Goal: Find specific page/section: Find specific page/section

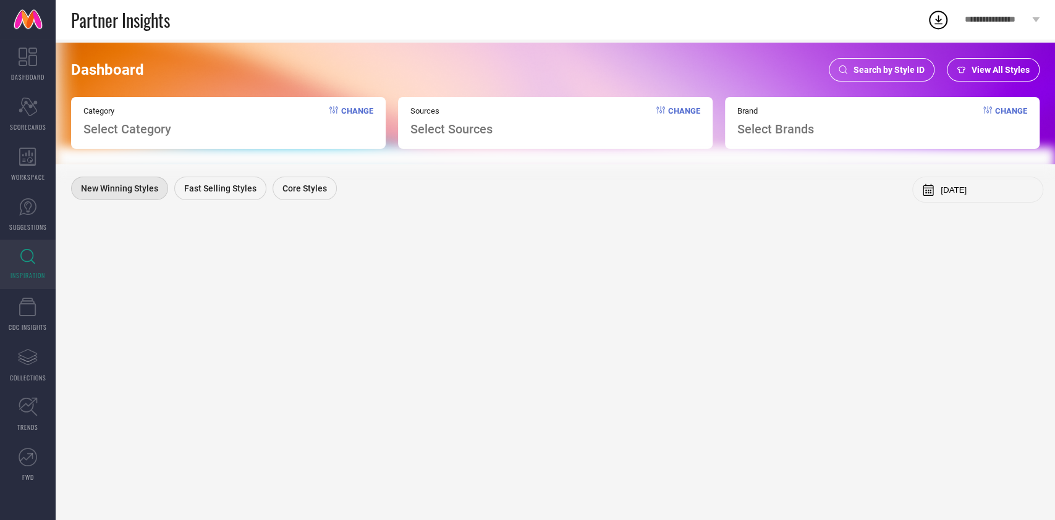
click at [854, 67] on span "Search by Style ID" at bounding box center [889, 70] width 71 height 10
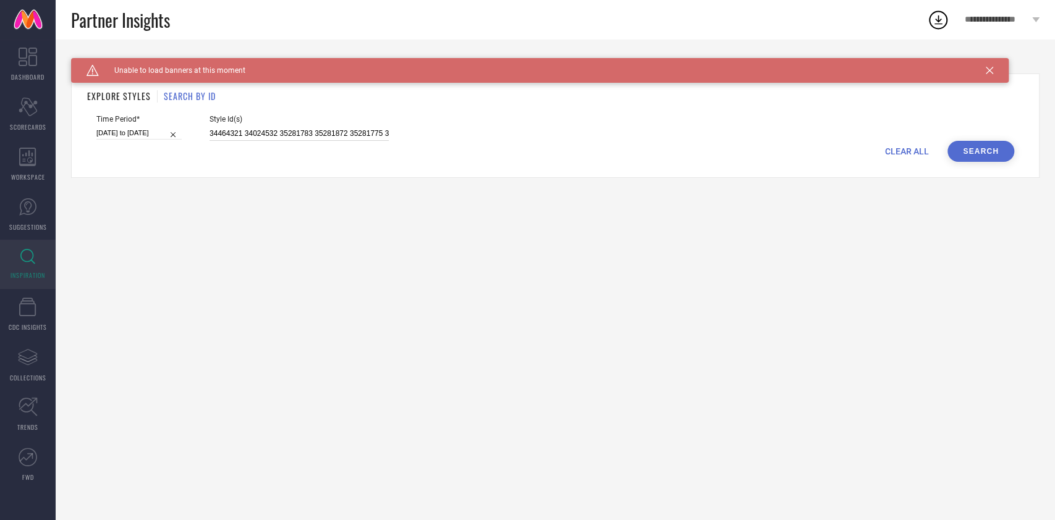
click at [297, 132] on input "34464321 34024532 35281783 35281872 35281775 34464318 35040916 35040902 3504091…" at bounding box center [299, 134] width 179 height 14
paste input "1865077 34670591 34670597 34670596 34670593 34670592 34670595 34670590 34670594…"
type input "31865077 34670591 34670597 34670596 34670593 34670592 34670595 34670590 3467059…"
click at [146, 134] on input "[DATE] to [DATE]" at bounding box center [138, 133] width 85 height 13
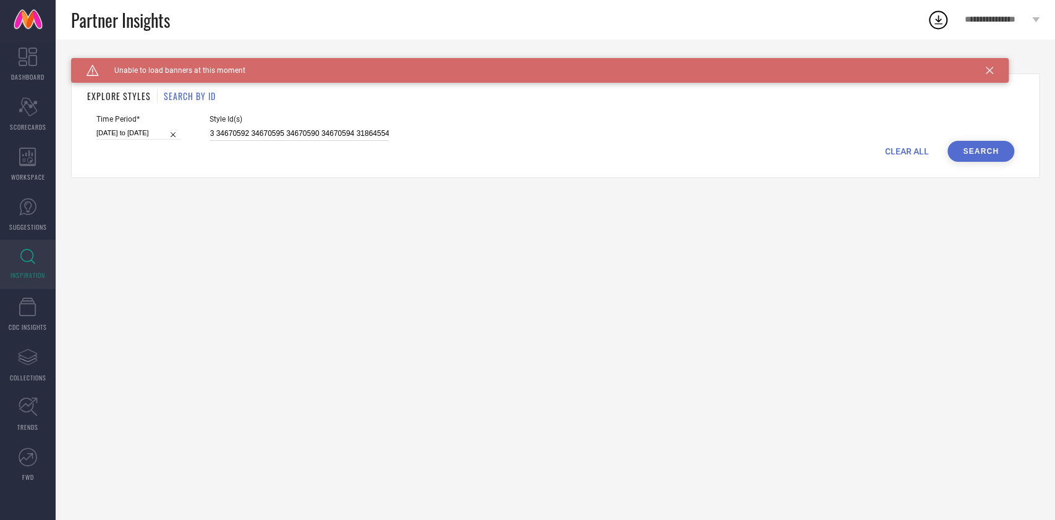
select select "5"
select select "2025"
select select "6"
select select "2025"
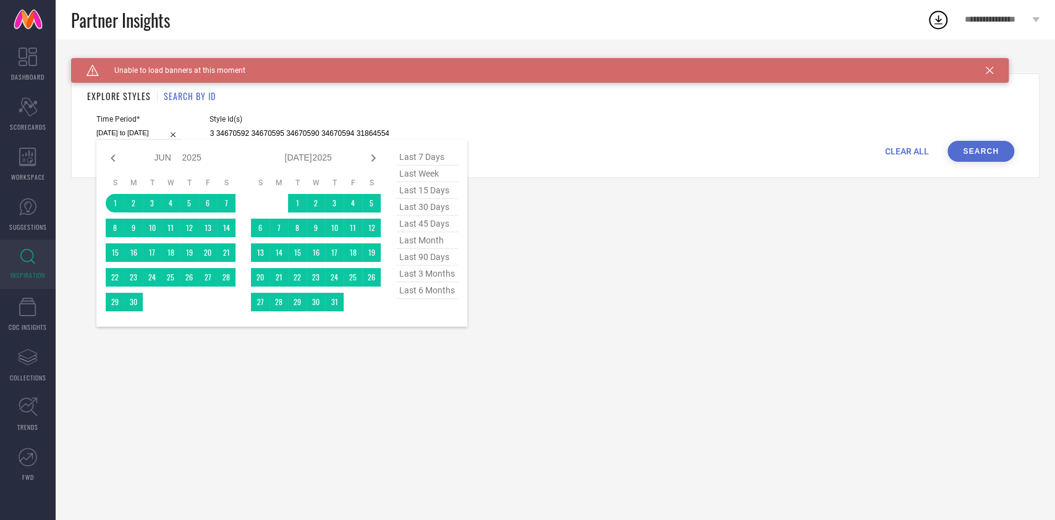
type input "31865077 34670591 34670597 34670596 34670593 34670592 34670595 34670590 3467059…"
click at [447, 216] on span "last 30 days" at bounding box center [427, 207] width 62 height 17
type input "[DATE] to [DATE]"
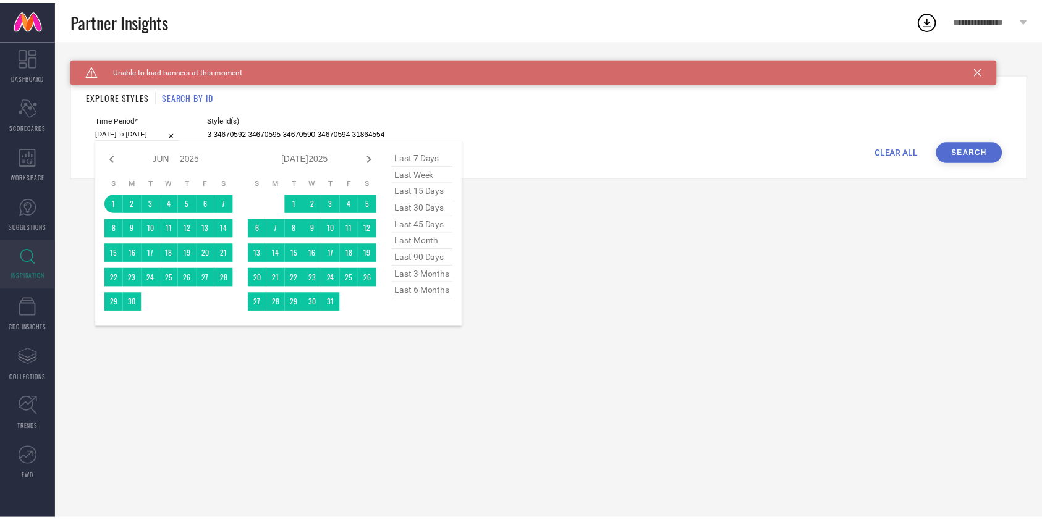
scroll to position [0, 0]
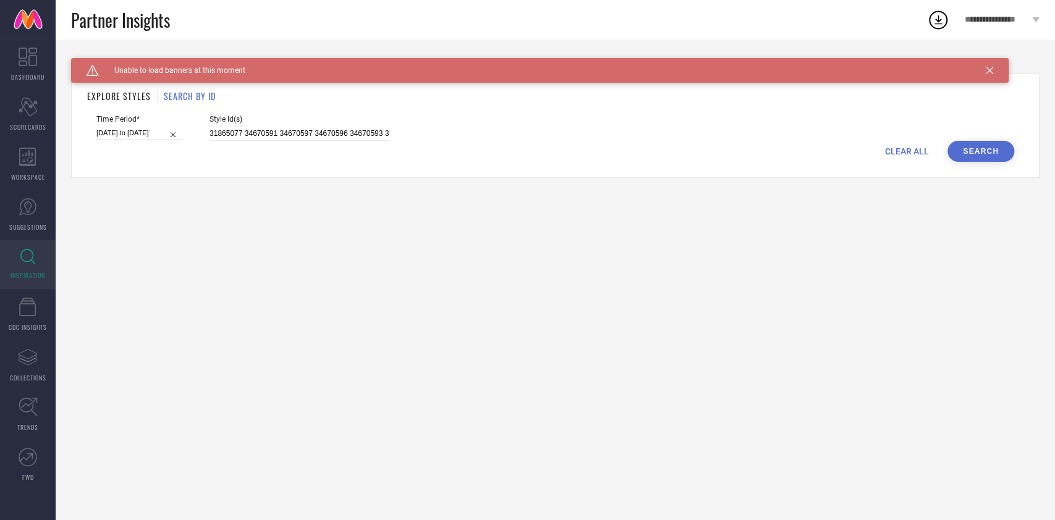
click at [972, 156] on button "Search" at bounding box center [981, 151] width 67 height 21
select select "8"
select select "2025"
select select "9"
select select "2025"
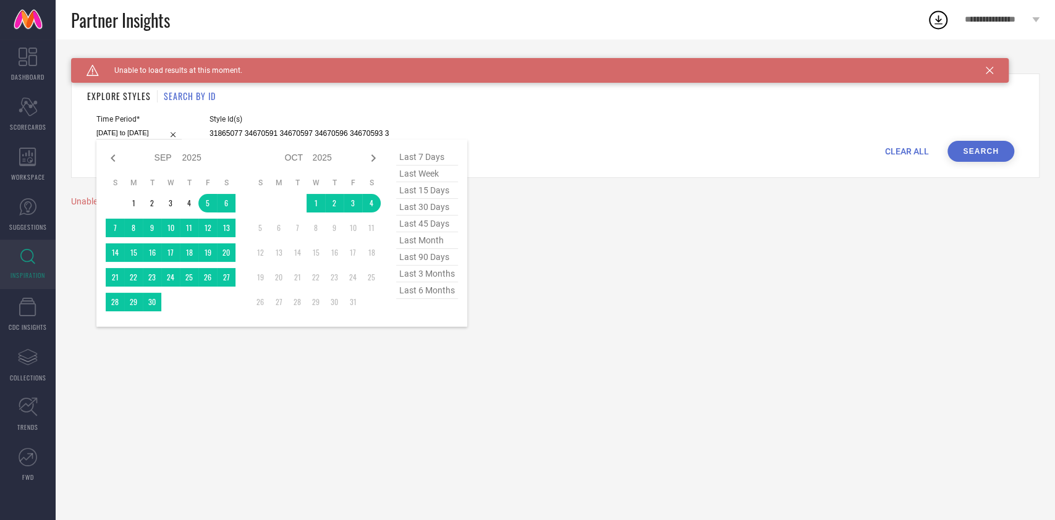
click at [134, 134] on input "[DATE] to [DATE]" at bounding box center [138, 133] width 85 height 13
click at [405, 187] on span "last 15 days" at bounding box center [427, 190] width 62 height 17
type input "[DATE] to [DATE]"
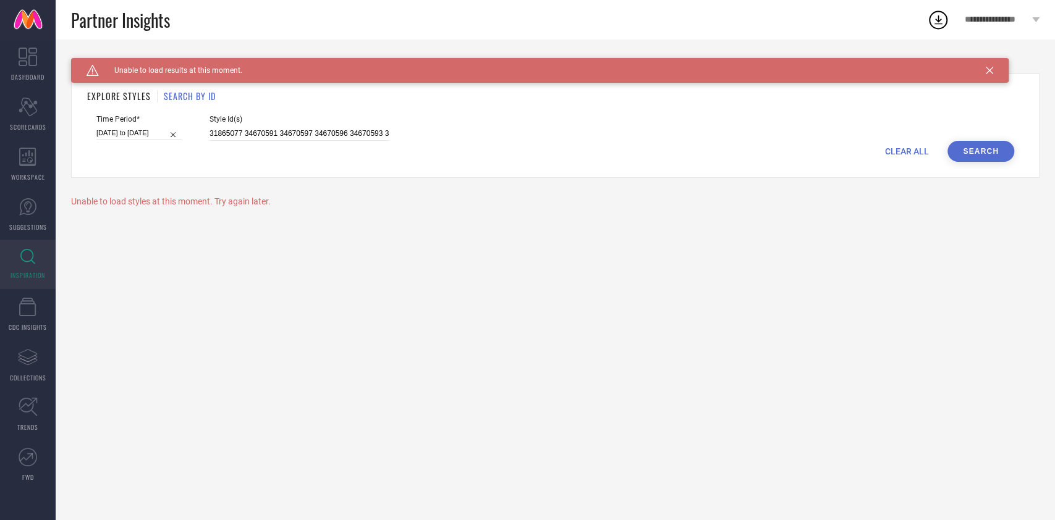
click at [979, 151] on button "Search" at bounding box center [981, 151] width 67 height 21
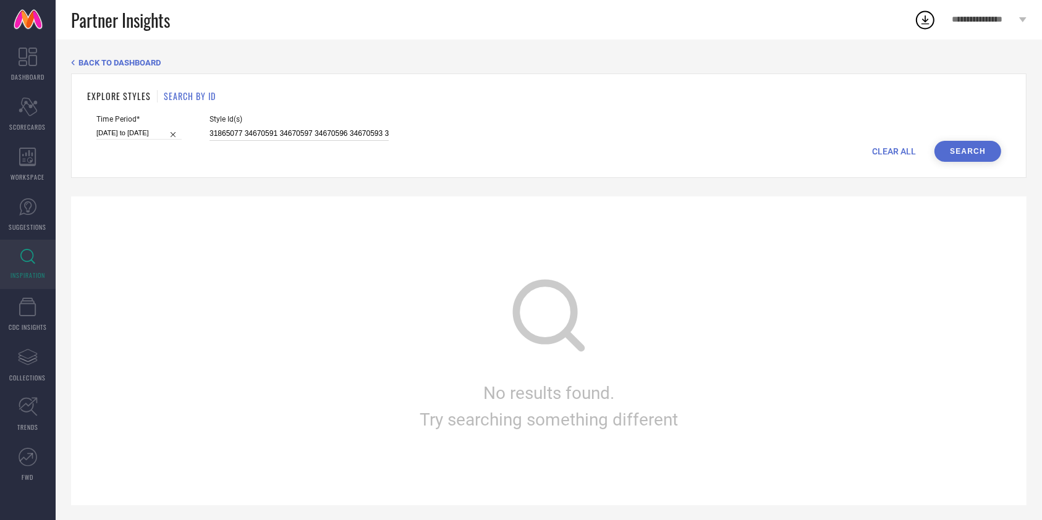
click at [257, 130] on input "31865077 34670591 34670597 34670596 34670593 34670592 34670595 34670590 3467059…" at bounding box center [299, 134] width 179 height 14
click at [945, 148] on button "Search" at bounding box center [968, 151] width 67 height 21
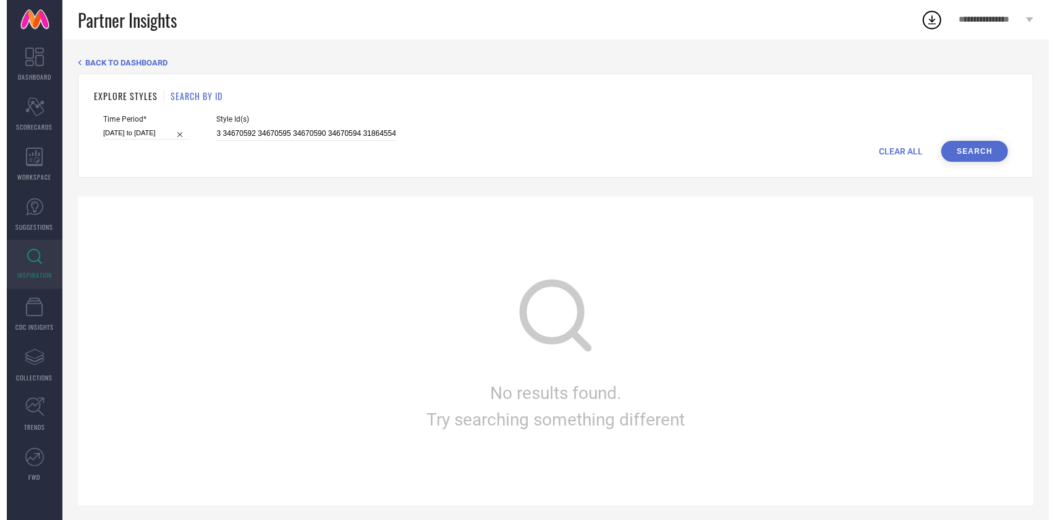
scroll to position [0, 0]
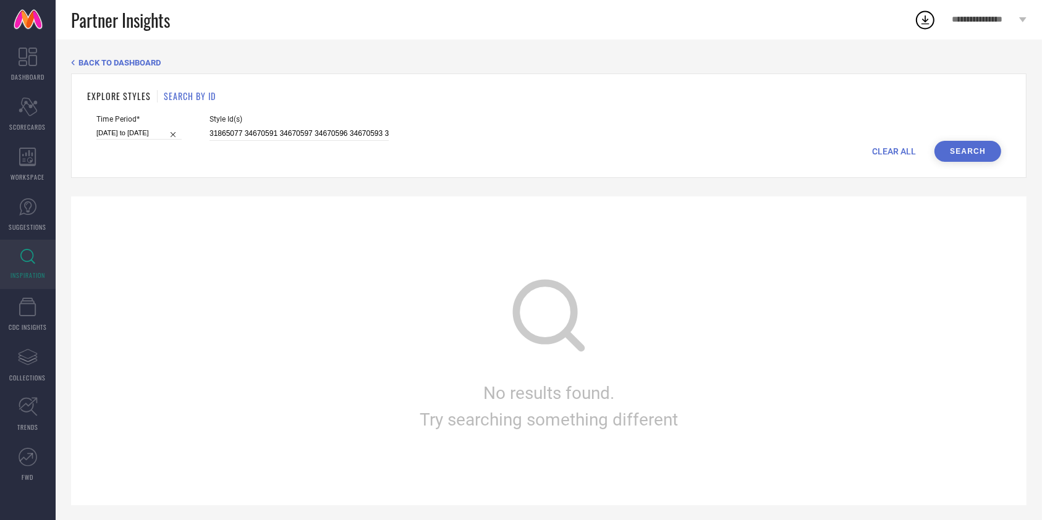
click at [967, 148] on button "Search" at bounding box center [968, 151] width 67 height 21
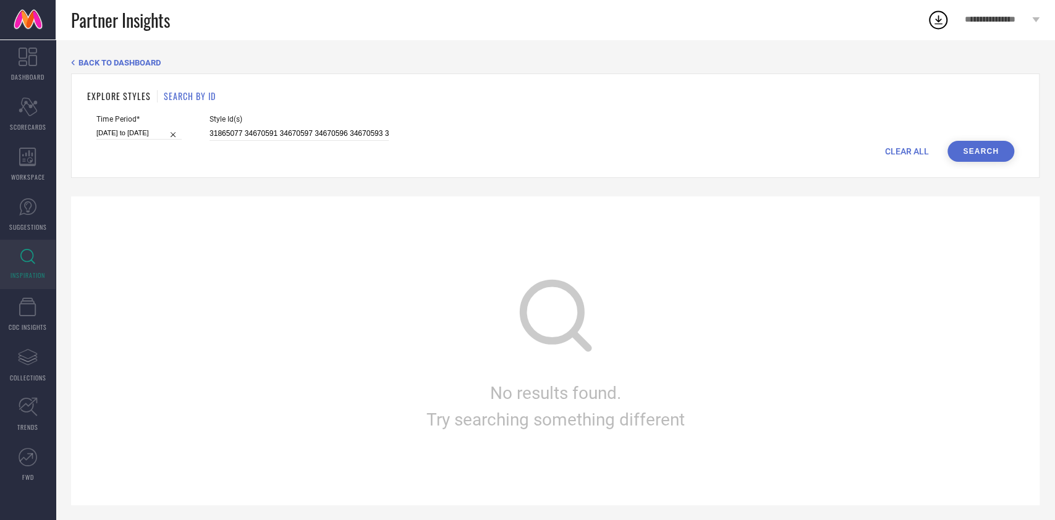
click at [967, 148] on button "Search" at bounding box center [981, 151] width 67 height 21
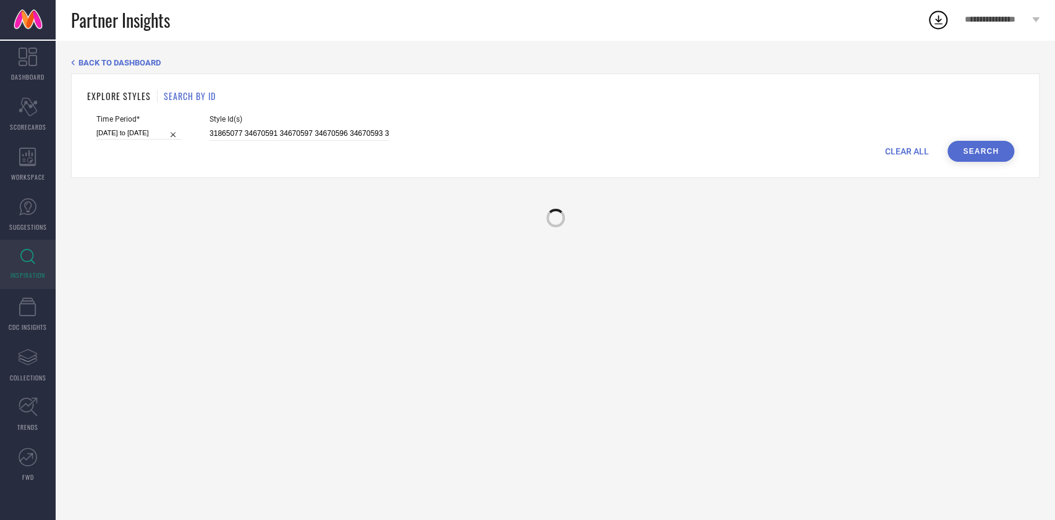
click at [967, 148] on button "Search" at bounding box center [981, 151] width 67 height 21
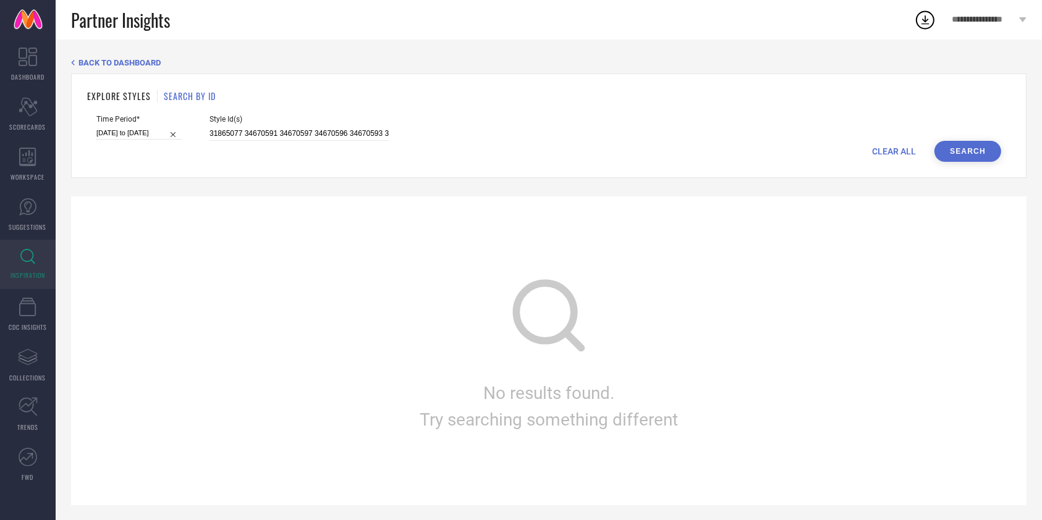
click at [30, 271] on span "INSPIRATION" at bounding box center [28, 275] width 35 height 9
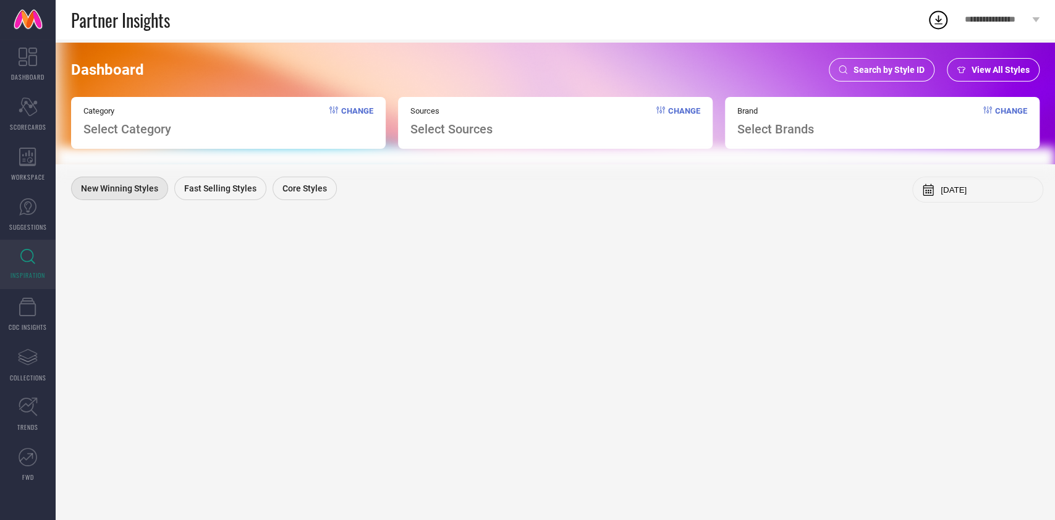
click at [878, 64] on div "Search by Style ID" at bounding box center [882, 69] width 106 height 23
click at [860, 67] on span "Search by Style ID" at bounding box center [889, 70] width 71 height 10
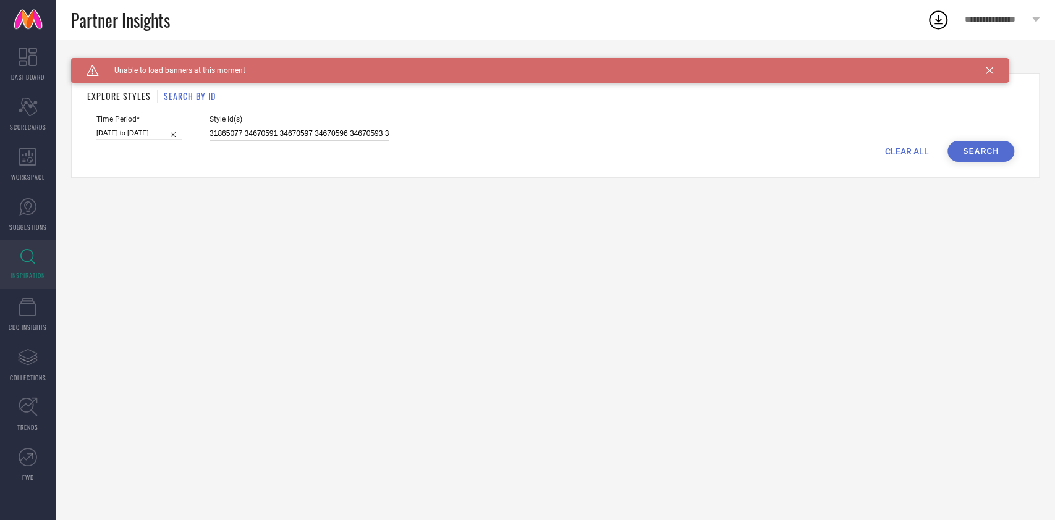
click at [313, 132] on input "31865077 34670591 34670597 34670596 34670593 34670592 34670595 34670590 3467059…" at bounding box center [299, 134] width 179 height 14
click at [143, 129] on input "[DATE] to [DATE]" at bounding box center [138, 133] width 85 height 13
select select "8"
select select "2025"
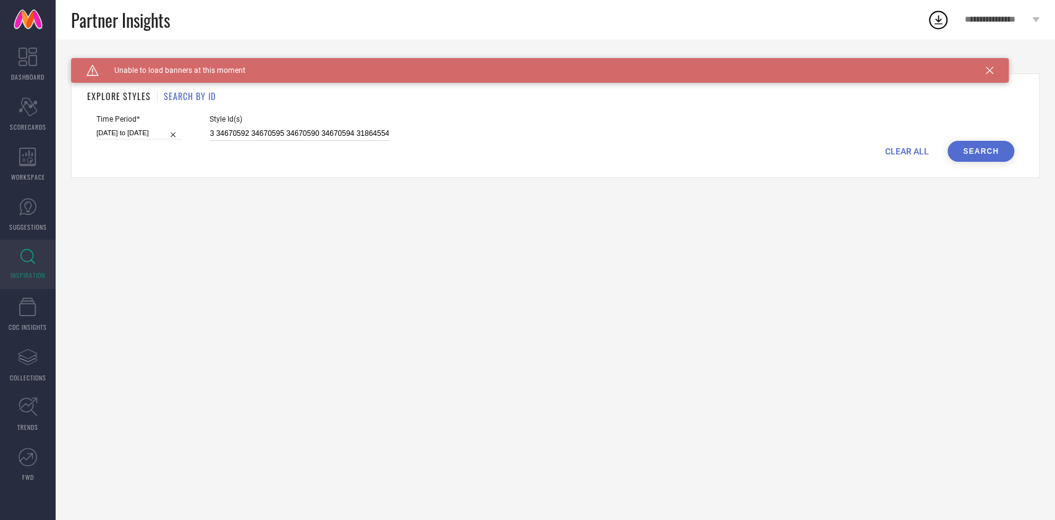
select select "9"
select select "2025"
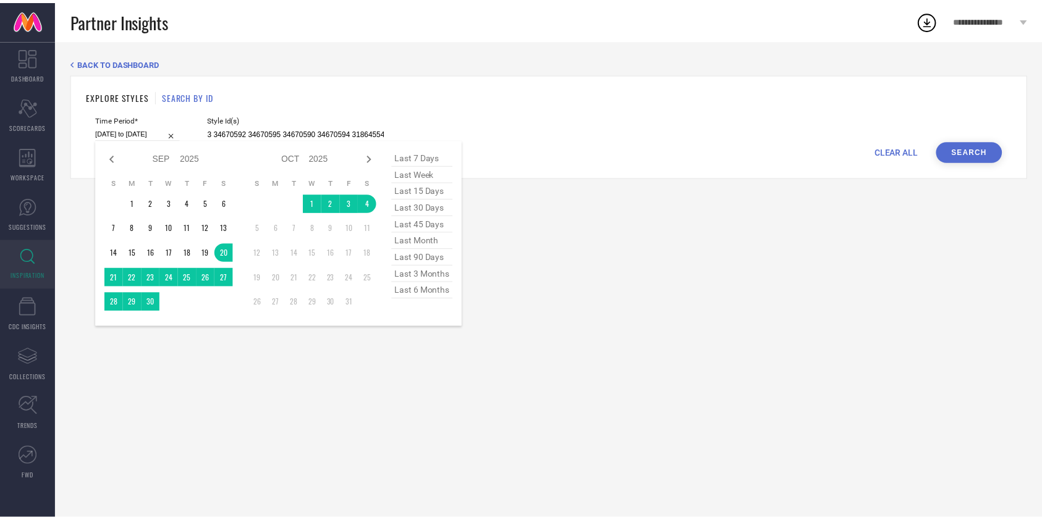
scroll to position [0, 0]
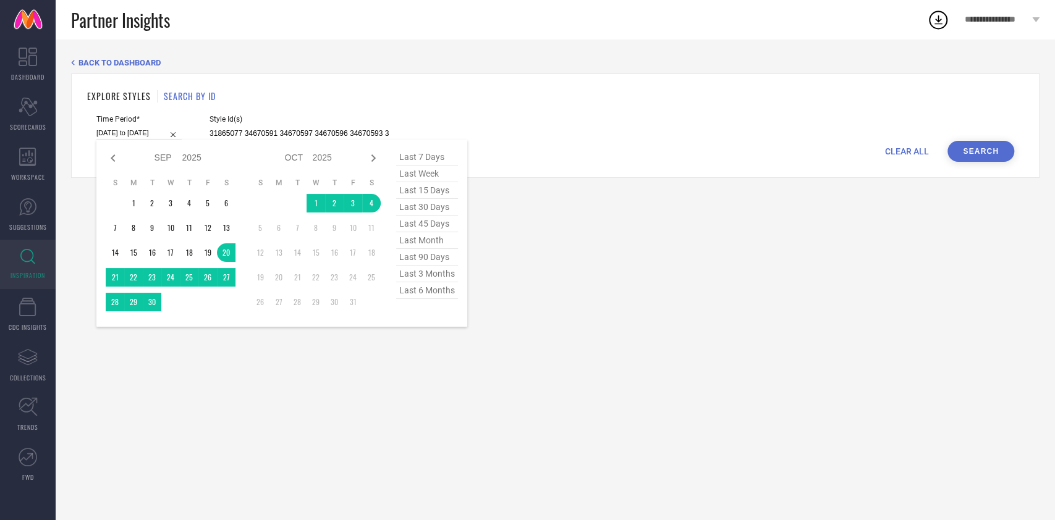
click at [980, 150] on button "Search" at bounding box center [981, 151] width 67 height 21
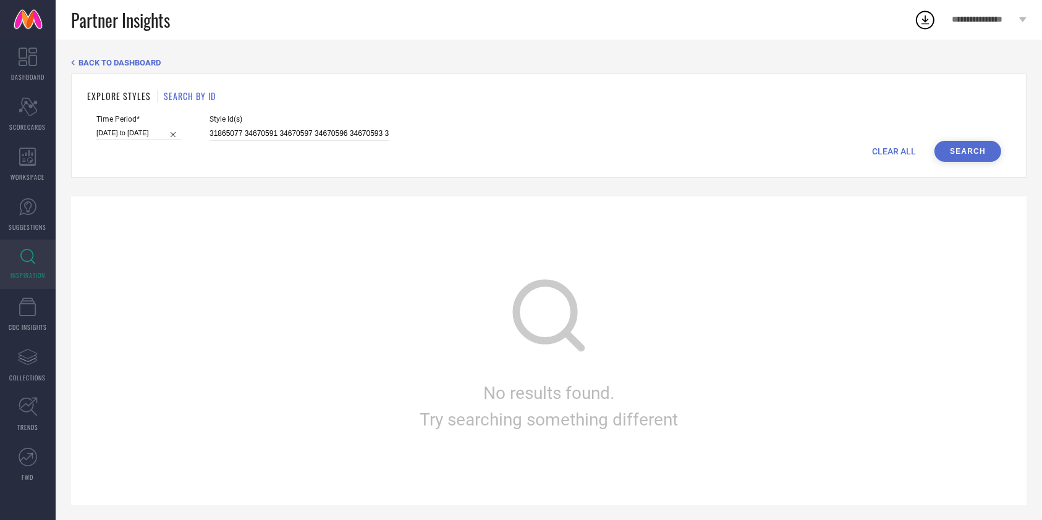
click at [980, 150] on button "Search" at bounding box center [968, 151] width 67 height 21
click at [291, 140] on input "31865077 34670591 34670597 34670596 34670593 34670592 34670595 34670590 3467059…" at bounding box center [299, 134] width 179 height 14
paste input "5161068 35161061 35160637 35160635 35160626 35160636 35160631 35160627 35160628…"
type input "35161068 35161061 35160637 35160635 35160626 35160636 35160631 35160627 3516062…"
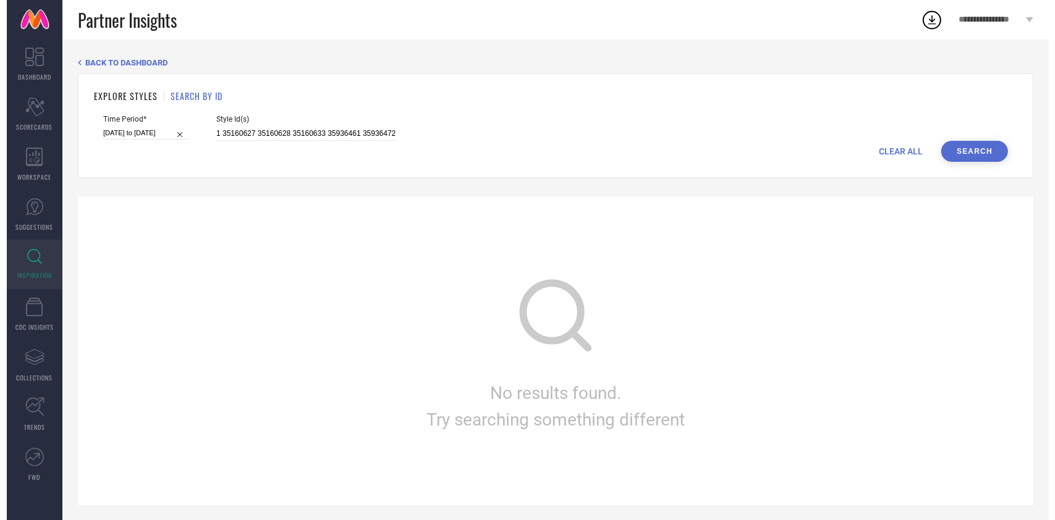
scroll to position [0, 0]
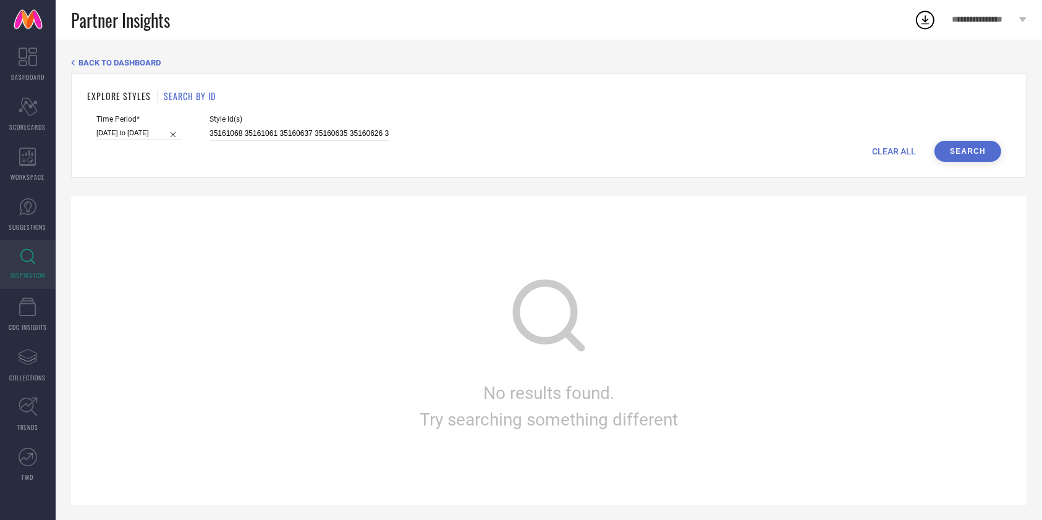
click at [957, 151] on button "Search" at bounding box center [968, 151] width 67 height 21
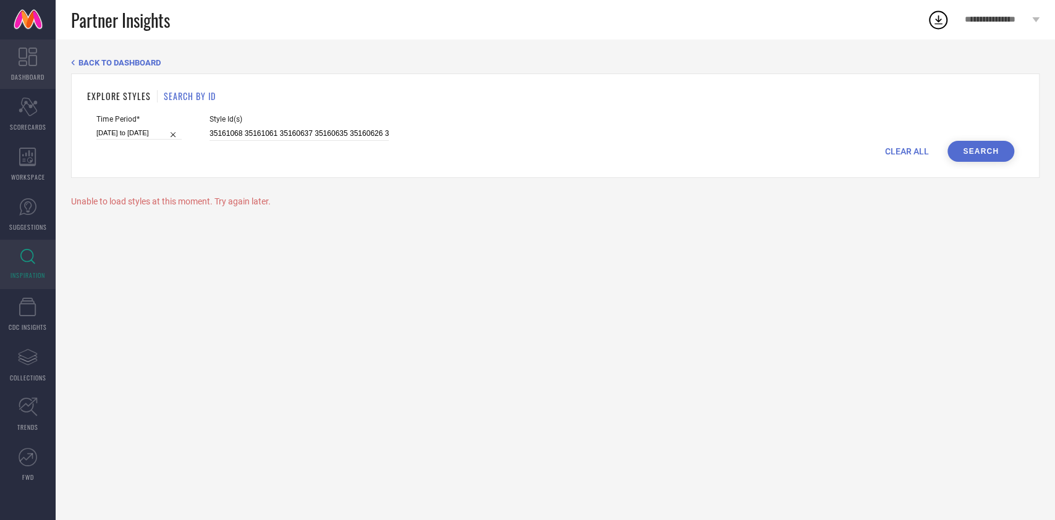
click at [30, 59] on icon at bounding box center [28, 57] width 19 height 19
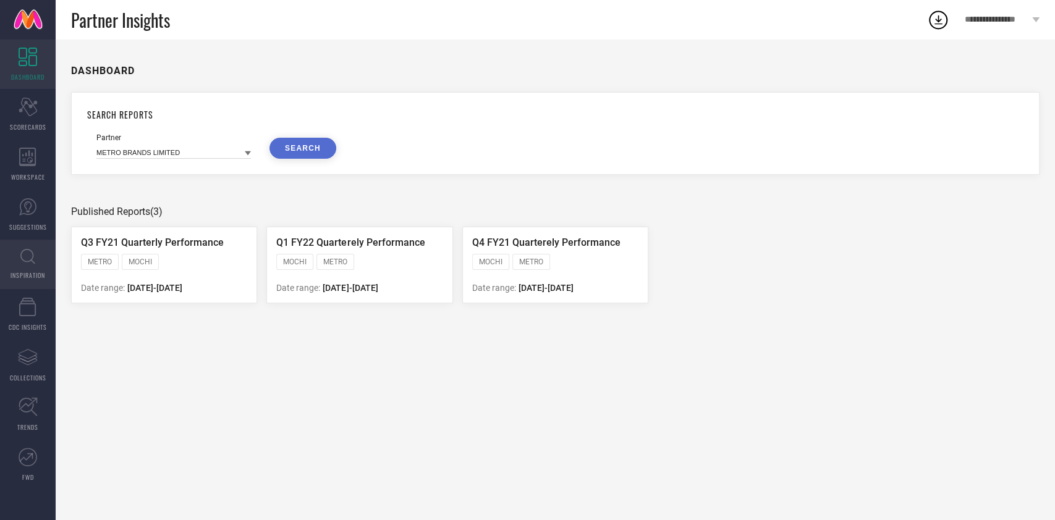
click at [31, 264] on icon at bounding box center [27, 256] width 15 height 15
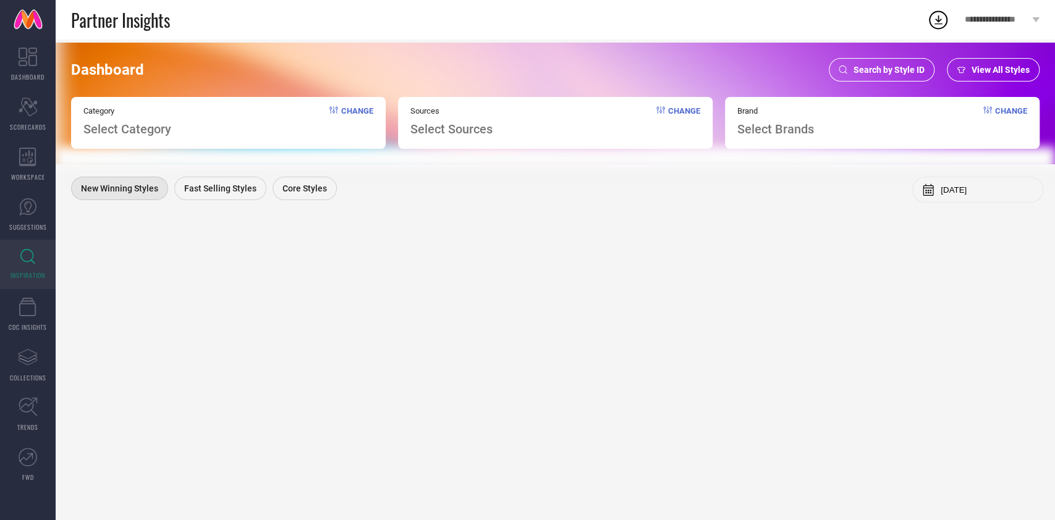
click at [852, 72] on div "Search by Style ID" at bounding box center [882, 69] width 106 height 23
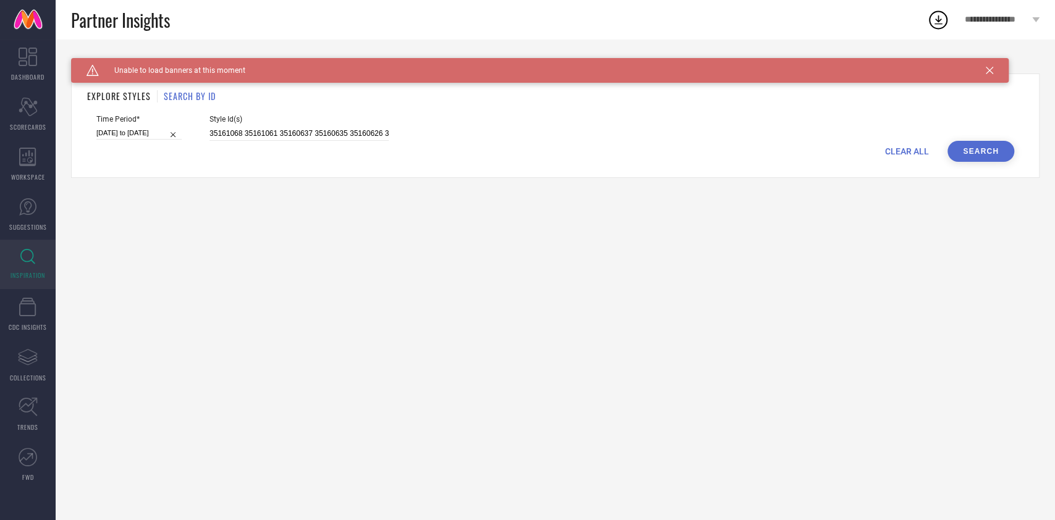
click at [988, 72] on icon at bounding box center [989, 70] width 7 height 7
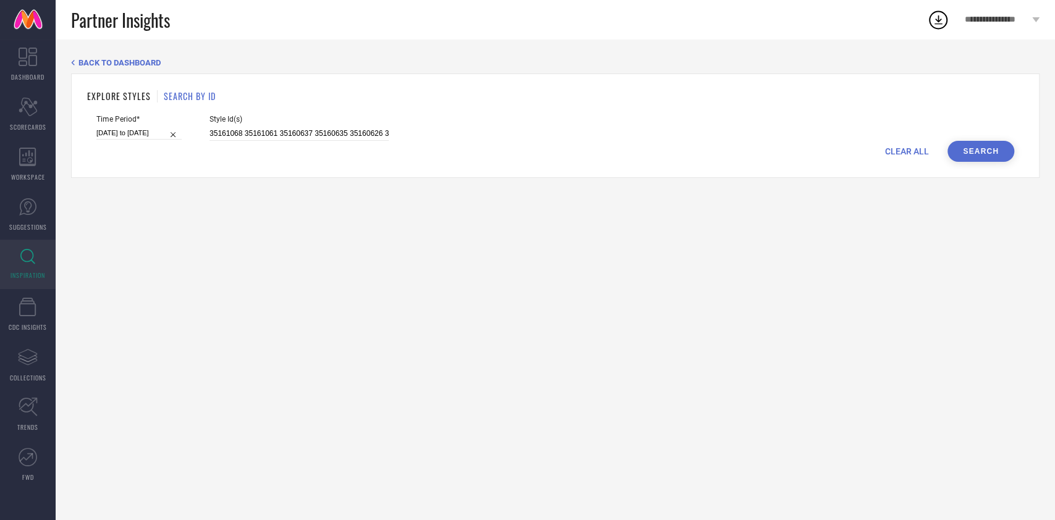
click at [297, 126] on div "Style Id(s) 35161068 35161061 35160637 35160635 35160626 35160636 35160631 3516…" at bounding box center [299, 128] width 179 height 26
click at [300, 132] on input "35161068 35161061 35160637 35160635 35160626 35160636 35160631 35160627 3516062…" at bounding box center [299, 134] width 179 height 14
paste input "1865077 34670591 34670597 34670596 34670593 34670592 34670595 34670590 34670594…"
type input "31865077 34670591 34670597 34670596 34670593 34670592 34670595 34670590 3467059…"
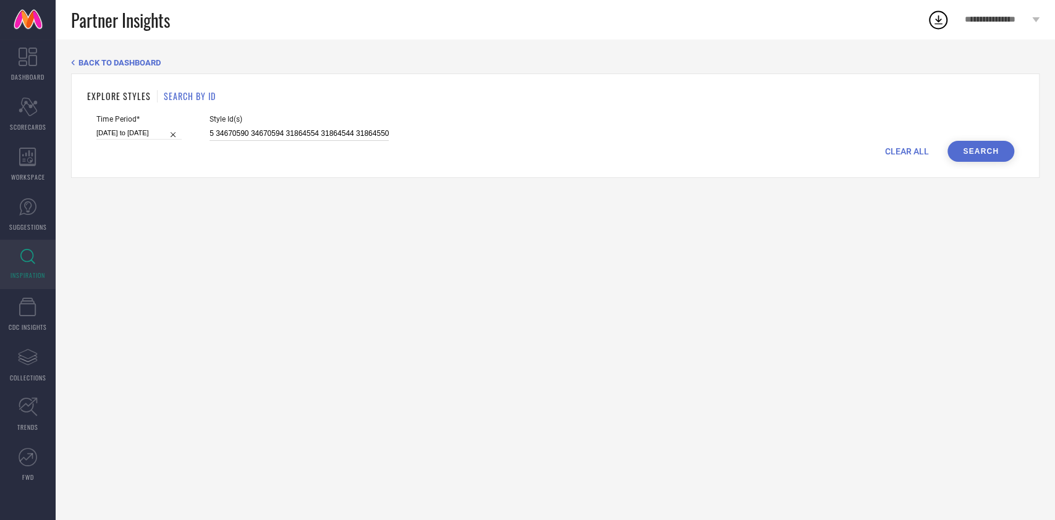
click at [134, 135] on input "[DATE] to [DATE]" at bounding box center [138, 133] width 85 height 13
select select "8"
select select "2025"
select select "9"
select select "2025"
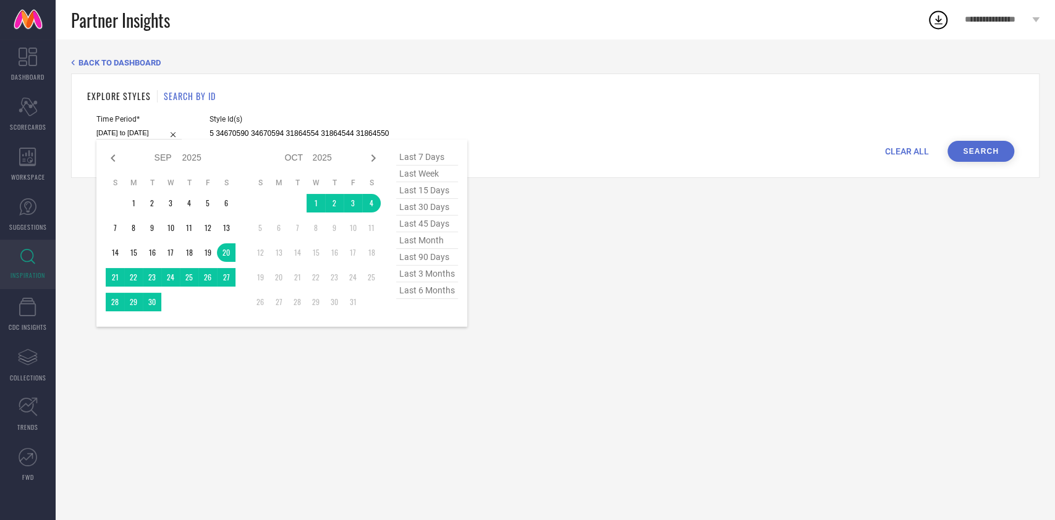
type input "31865077 34670591 34670597 34670596 34670593 34670592 34670595 34670590 3467059…"
click at [428, 192] on span "last 15 days" at bounding box center [427, 190] width 62 height 17
type input "[DATE] to [DATE]"
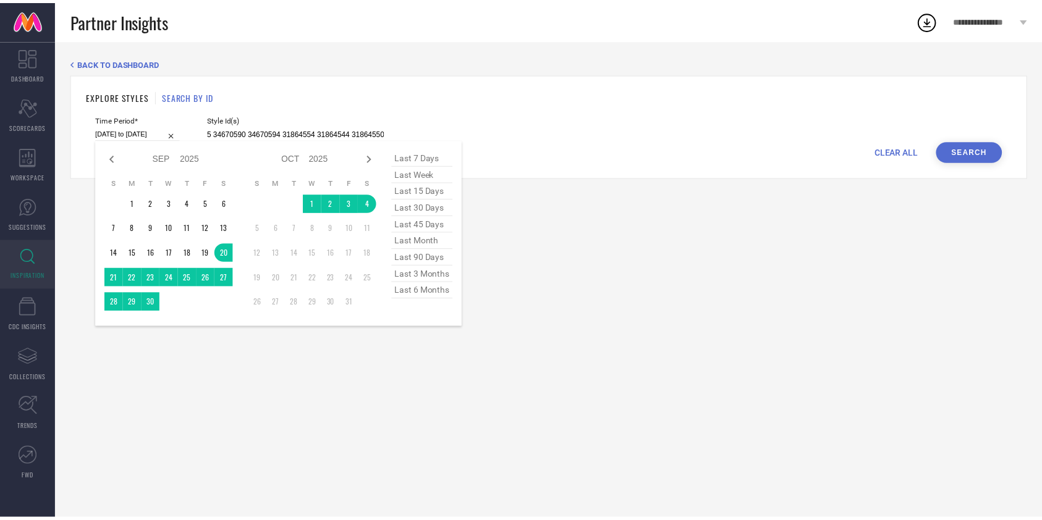
scroll to position [0, 0]
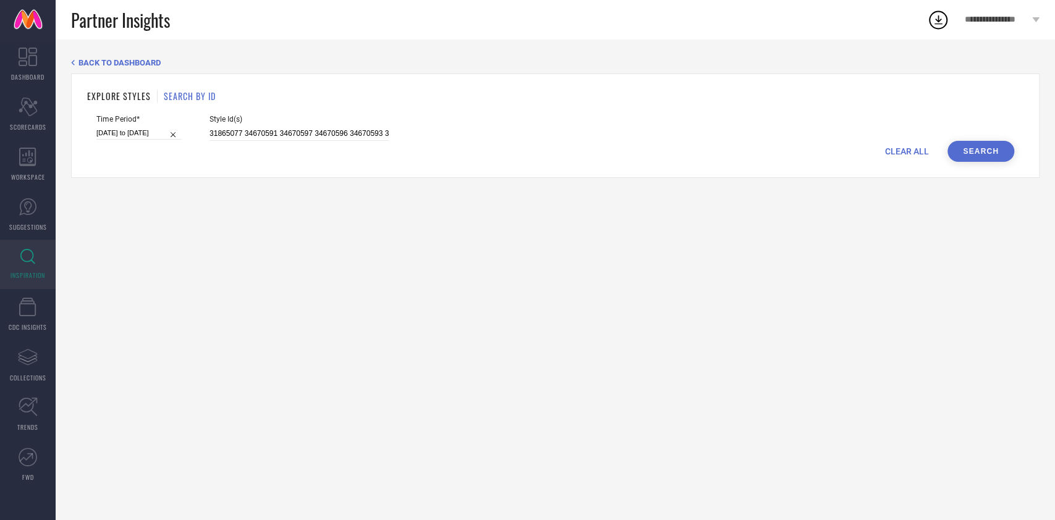
click at [975, 145] on button "Search" at bounding box center [981, 151] width 67 height 21
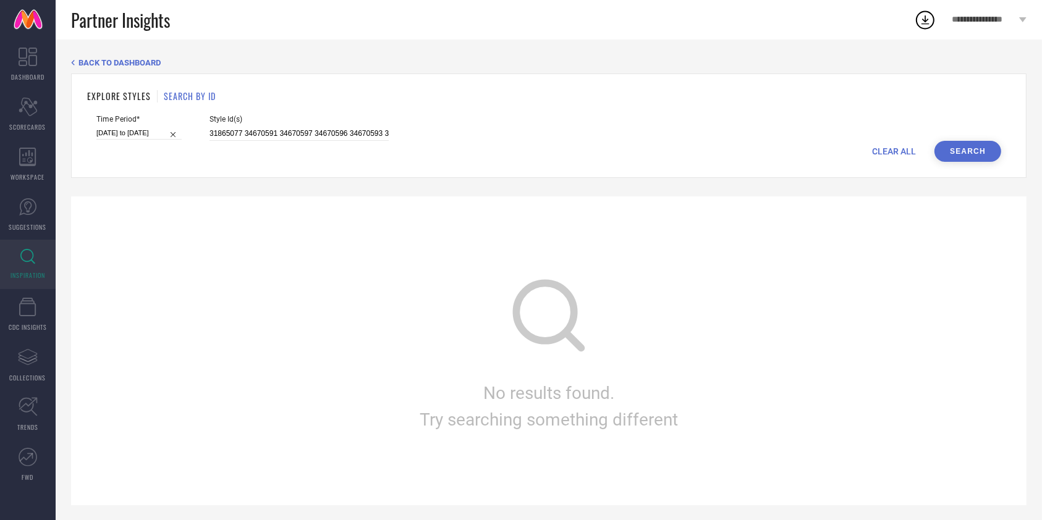
click at [975, 153] on button "Search" at bounding box center [968, 151] width 67 height 21
